Goal: Task Accomplishment & Management: Manage account settings

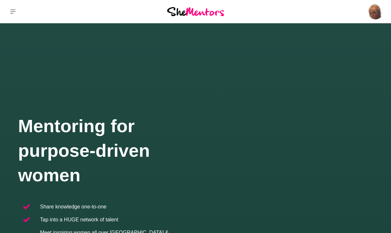
click at [11, 14] on icon at bounding box center [12, 11] width 5 height 5
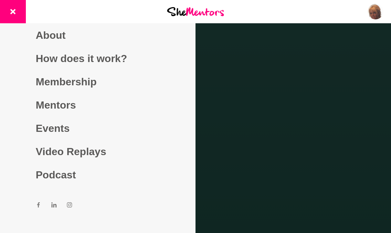
click at [233, 198] on div at bounding box center [195, 116] width 391 height 233
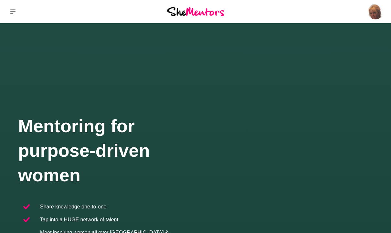
click at [0, 0] on p "Profile" at bounding box center [0, 0] width 0 height 0
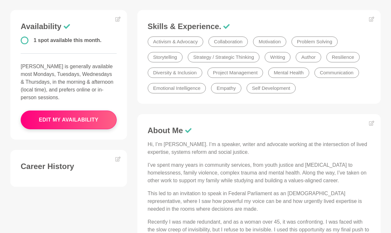
scroll to position [145, 0]
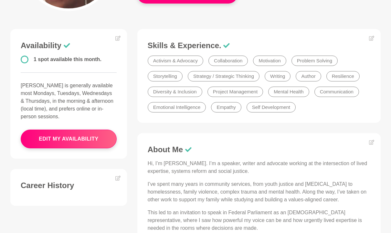
click at [372, 34] on figure "Skills & Experience. Activism & Advocacy Collaboration Motivation Problem Solvi…" at bounding box center [258, 76] width 243 height 94
click at [372, 39] on icon at bounding box center [371, 38] width 5 height 5
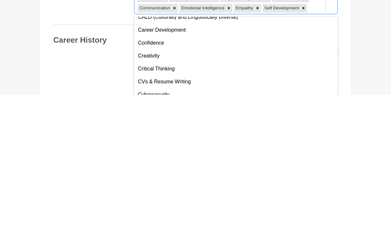
scroll to position [81, 0]
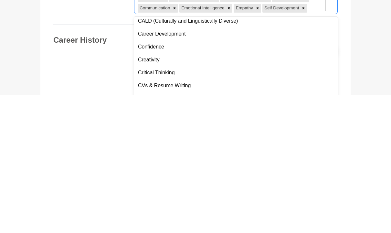
click at [155, 191] on div "Creativity" at bounding box center [235, 197] width 203 height 13
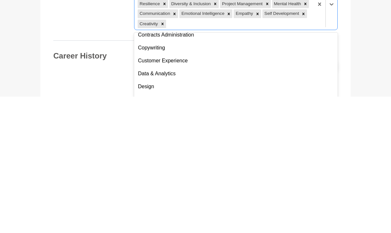
scroll to position [923, 0]
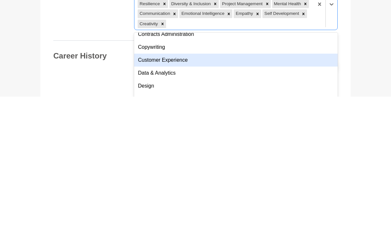
click at [166, 190] on div "Customer Experience" at bounding box center [235, 196] width 203 height 13
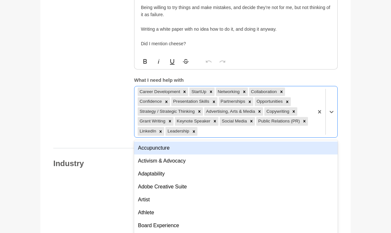
scroll to position [703, 0]
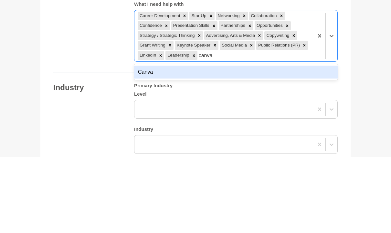
click at [151, 142] on div "Canva" at bounding box center [235, 148] width 203 height 13
type input "canva"
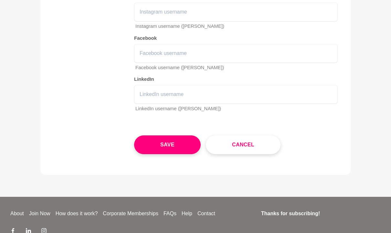
scroll to position [1230, 0]
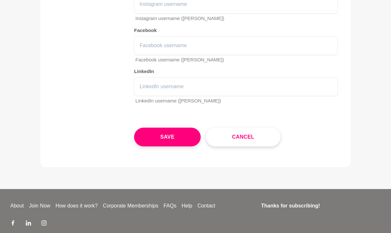
click at [172, 128] on button "Save" at bounding box center [167, 137] width 66 height 19
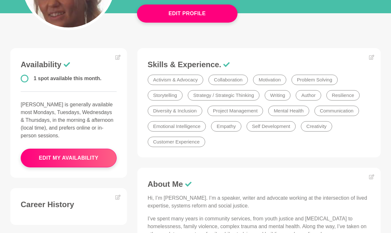
scroll to position [126, 0]
click at [373, 56] on icon at bounding box center [371, 57] width 5 height 5
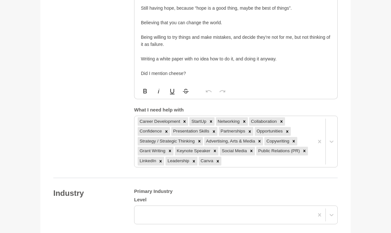
scroll to position [673, 0]
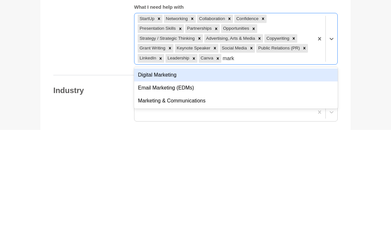
click at [171, 172] on div "Digital Marketing" at bounding box center [235, 178] width 203 height 13
type input "mark"
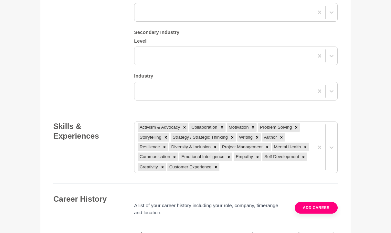
scroll to position [912, 0]
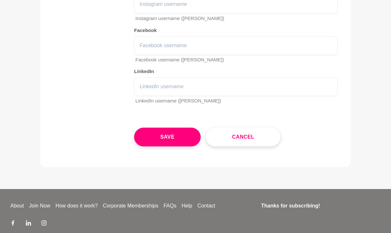
click at [167, 128] on button "Save" at bounding box center [167, 137] width 66 height 19
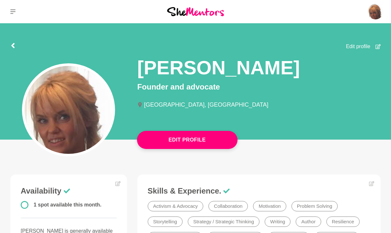
click at [10, 12] on button at bounding box center [13, 11] width 26 height 23
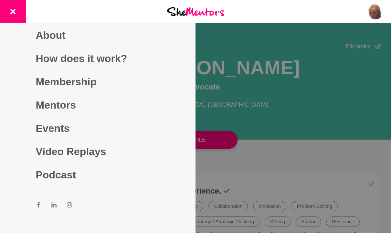
click at [273, 162] on div at bounding box center [195, 116] width 391 height 233
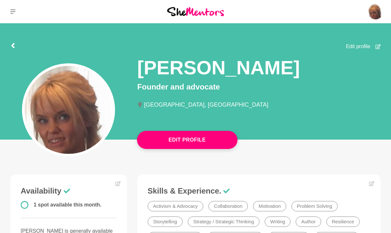
click at [12, 14] on icon at bounding box center [12, 11] width 5 height 5
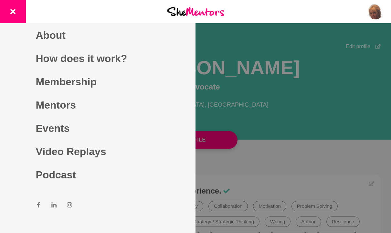
click at [76, 93] on link "Membership" at bounding box center [98, 81] width 124 height 23
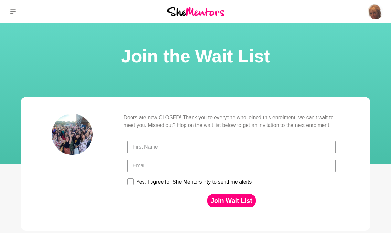
click at [0, 0] on p "Membership" at bounding box center [0, 0] width 0 height 0
click at [0, 0] on p "Dashboard" at bounding box center [0, 0] width 0 height 0
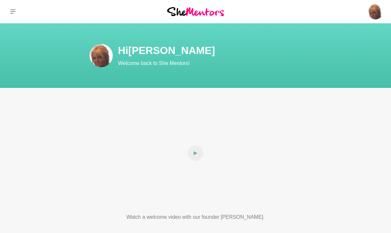
click at [0, 0] on p "Reviews (1)" at bounding box center [0, 0] width 0 height 0
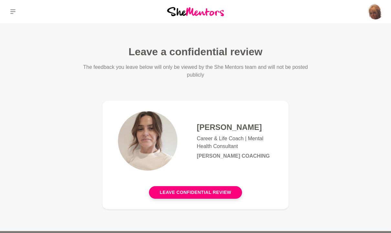
click at [15, 13] on icon at bounding box center [12, 11] width 5 height 5
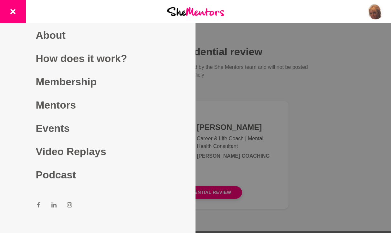
click at [71, 158] on link "Video Replays" at bounding box center [98, 151] width 124 height 23
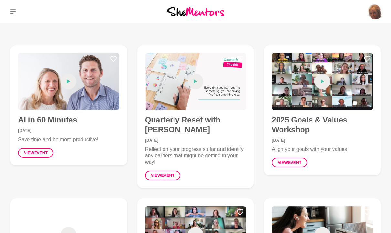
click at [0, 0] on p "Profile" at bounding box center [0, 0] width 0 height 0
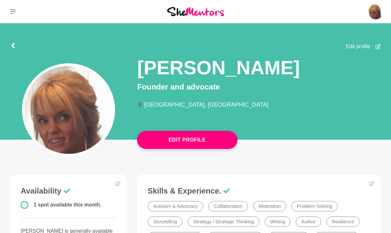
click at [374, 200] on figure "Skills & Experience. Activism & Advocacy Collaboration Motivation Problem Solvi…" at bounding box center [258, 228] width 243 height 109
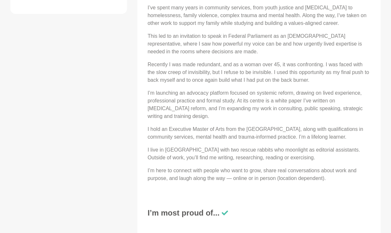
scroll to position [337, 0]
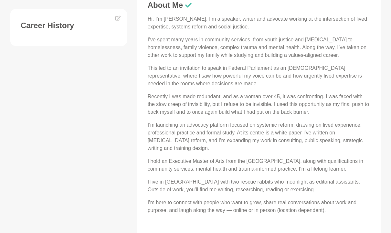
scroll to position [305, 0]
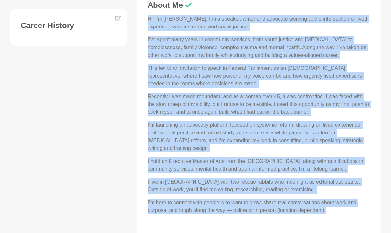
copy div "Hi, I’m Kirsten. I’m a speaker, writer and advocate working at the intersection…"
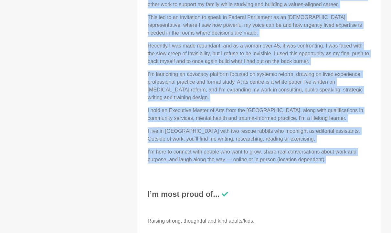
scroll to position [353, 0]
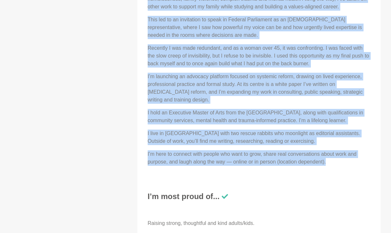
click at [266, 197] on h3 "I’m most proud of..." at bounding box center [258, 196] width 222 height 10
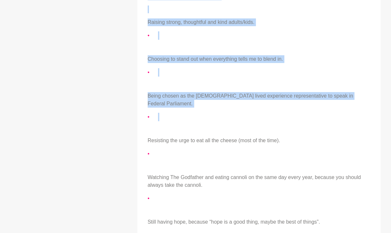
scroll to position [555, 0]
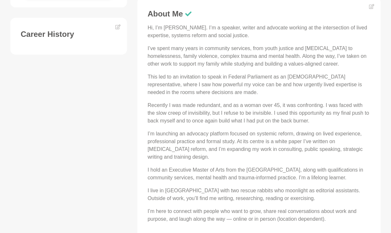
scroll to position [299, 0]
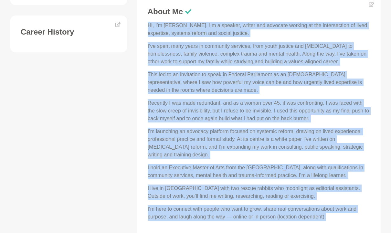
copy div "Hi, I’m Kirsten. I’m a speaker, writer and advocate working at the intersection…"
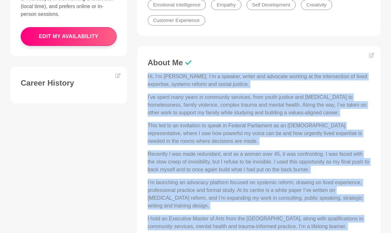
scroll to position [250, 0]
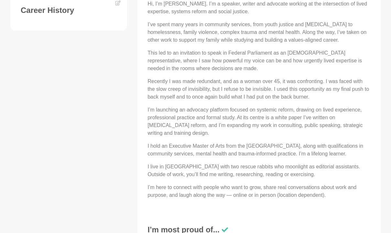
scroll to position [322, 0]
